Goal: Information Seeking & Learning: Learn about a topic

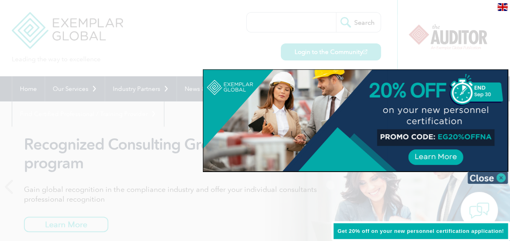
click at [492, 179] on img at bounding box center [487, 178] width 41 height 12
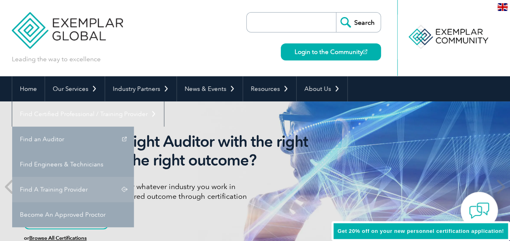
click at [134, 177] on link "Find A Training Provider" at bounding box center [73, 189] width 122 height 25
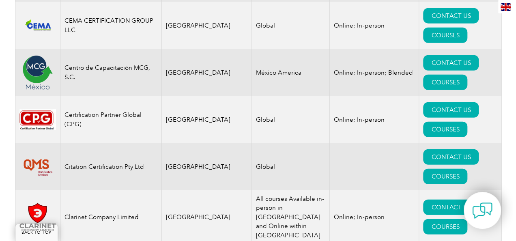
scroll to position [2520, 0]
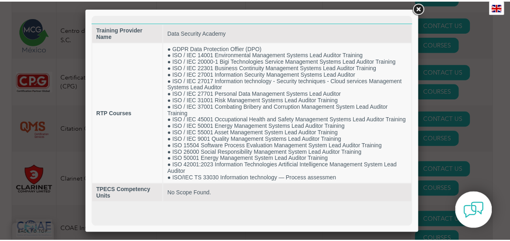
scroll to position [0, 0]
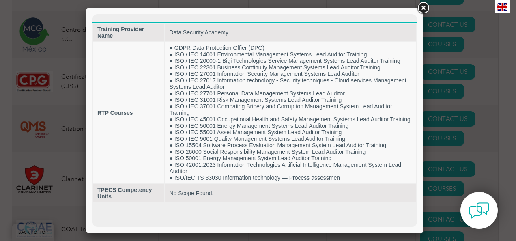
click at [425, 9] on link at bounding box center [423, 8] width 15 height 15
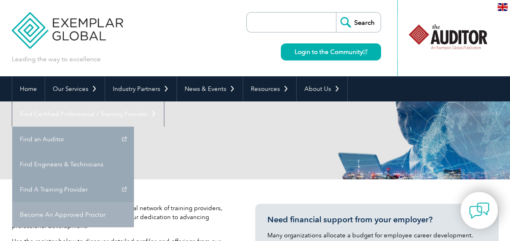
click at [134, 202] on link "Become An Approved Proctor" at bounding box center [73, 214] width 122 height 25
